Goal: Register for event/course

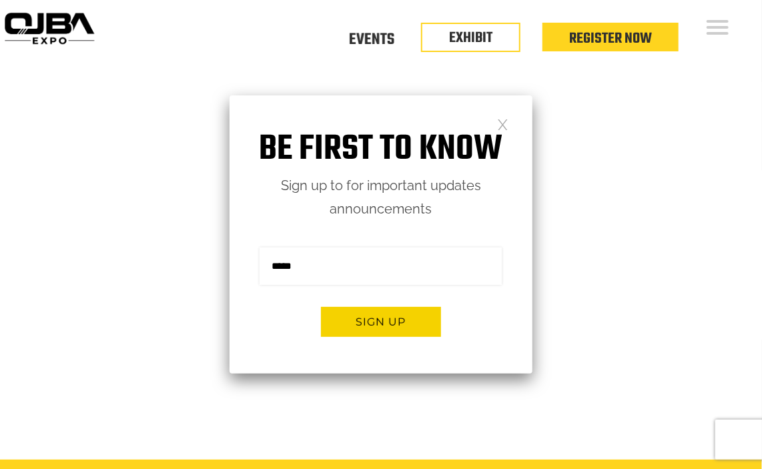
click at [505, 124] on link at bounding box center [502, 123] width 11 height 11
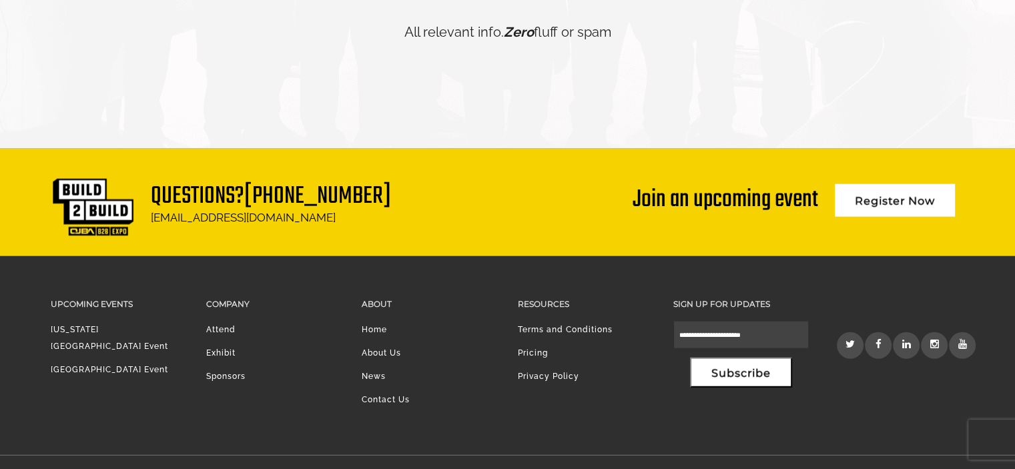
scroll to position [3261, 0]
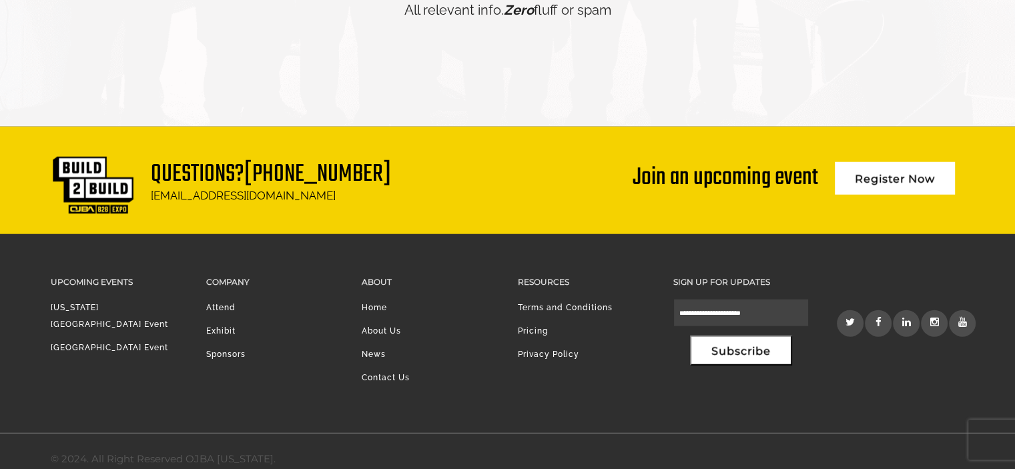
click at [221, 303] on link "Attend" at bounding box center [220, 307] width 29 height 9
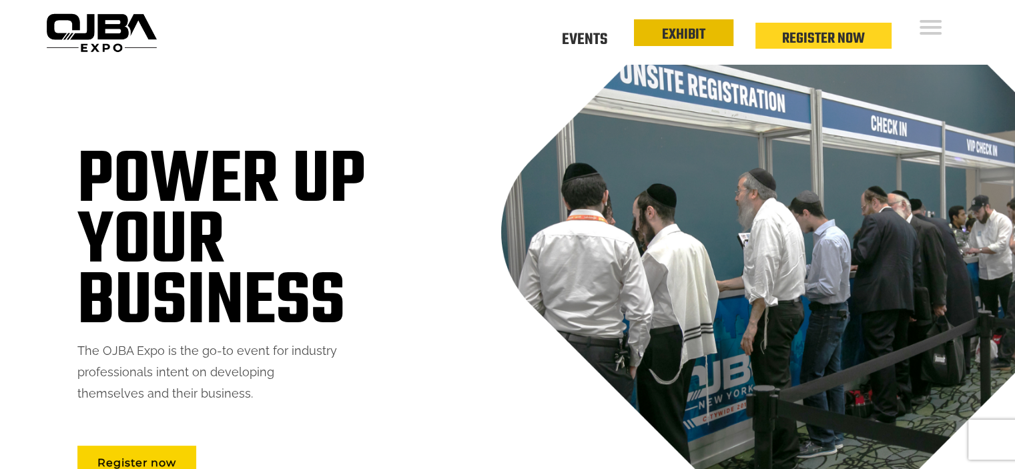
click at [681, 36] on link "EXHIBIT" at bounding box center [683, 34] width 43 height 23
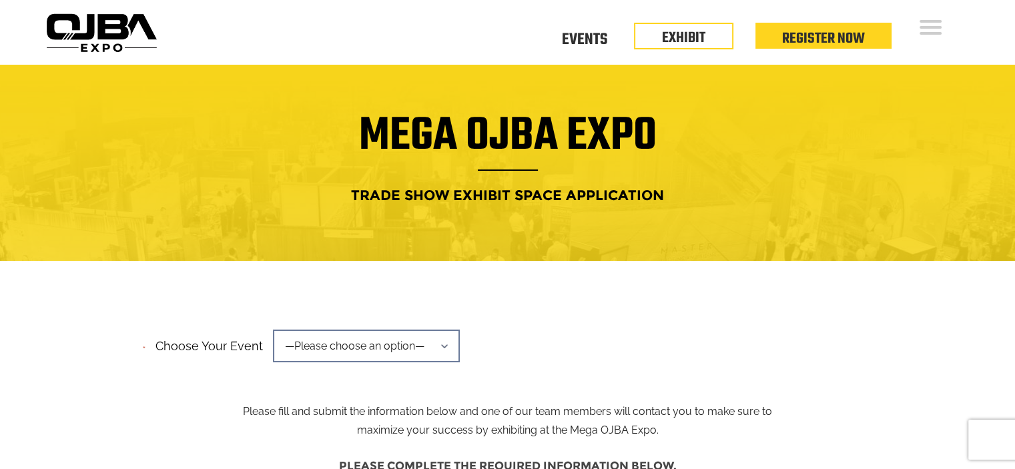
click at [409, 352] on span "—Please choose an option—" at bounding box center [366, 346] width 187 height 33
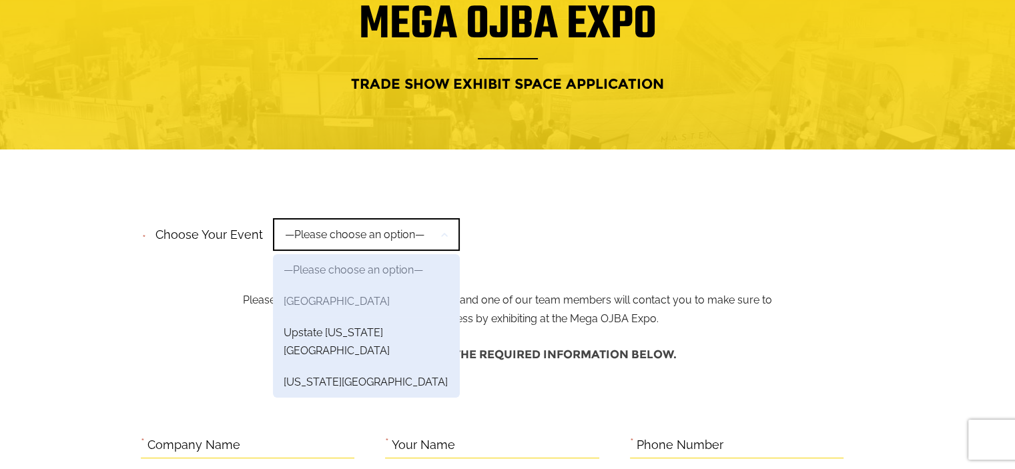
scroll to position [133, 0]
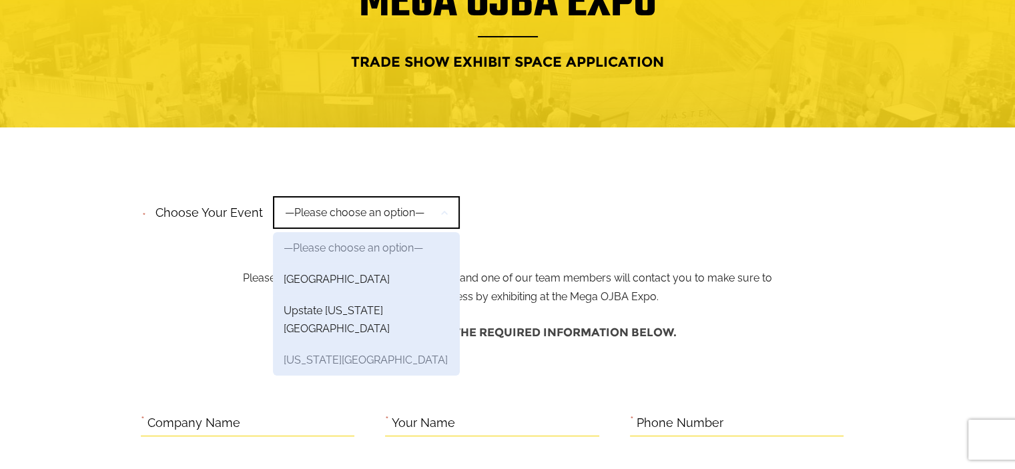
click at [357, 344] on link "New York Region" at bounding box center [366, 359] width 187 height 31
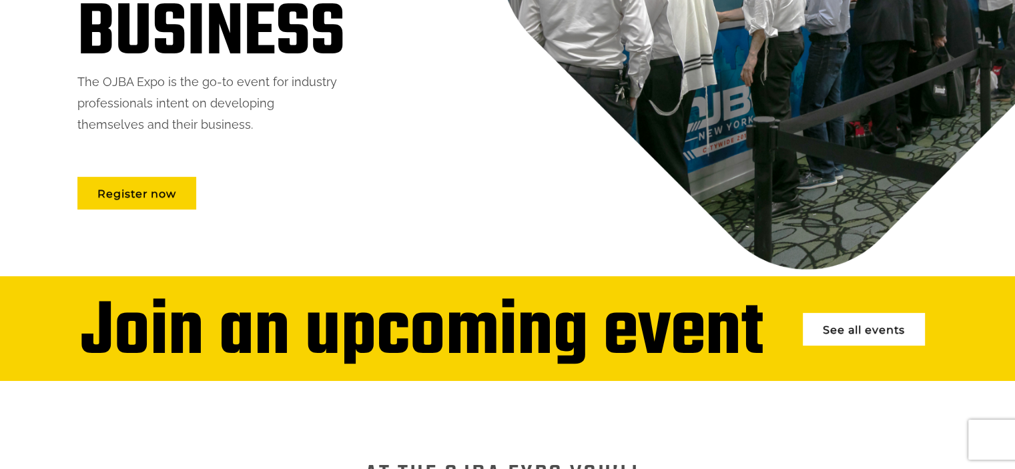
scroll to position [267, 0]
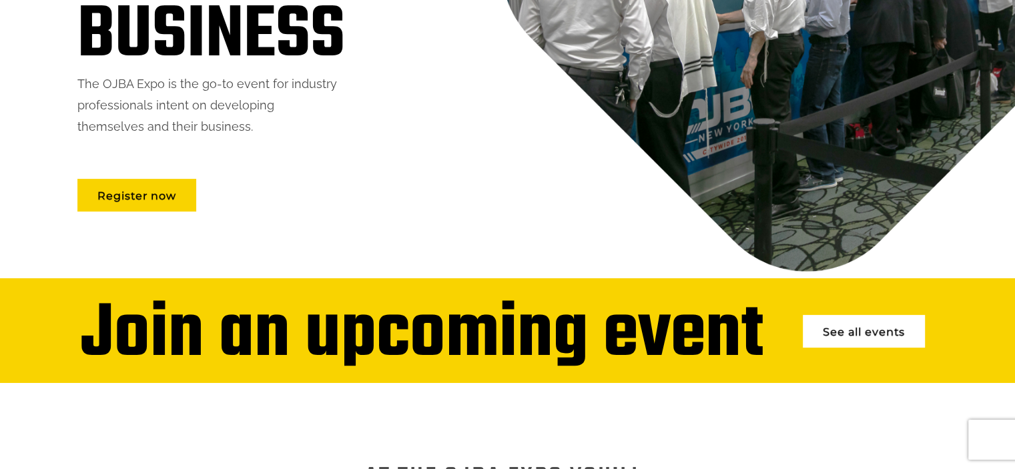
click at [862, 322] on link "See all events" at bounding box center [863, 331] width 122 height 33
